Goal: Task Accomplishment & Management: Use online tool/utility

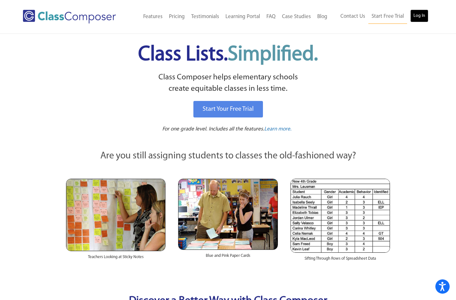
click at [417, 14] on link "Log In" at bounding box center [419, 16] width 18 height 13
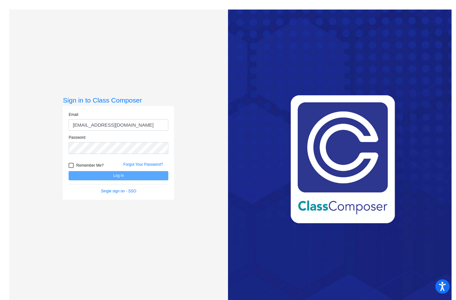
type input "[EMAIL_ADDRESS][DOMAIN_NAME]"
click at [112, 173] on button "Log In" at bounding box center [119, 175] width 100 height 9
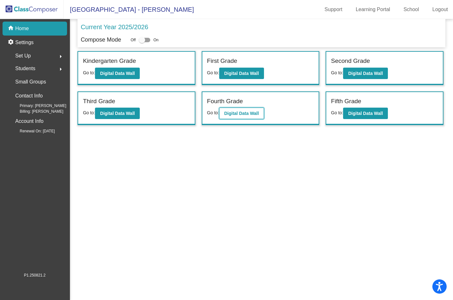
click at [240, 110] on button "Digital Data Wall" at bounding box center [241, 113] width 45 height 11
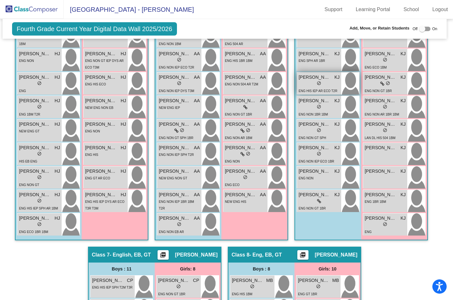
scroll to position [617, 2]
